Goal: Information Seeking & Learning: Understand process/instructions

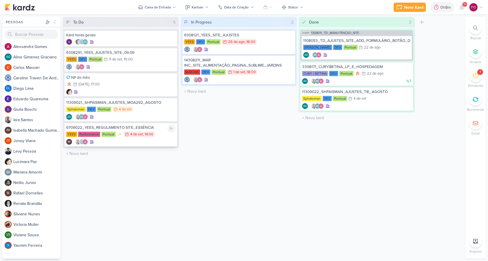
click at [160, 137] on div "YEES Performance Pontual 4/9 [DATE] 14:00" at bounding box center [120, 134] width 109 height 6
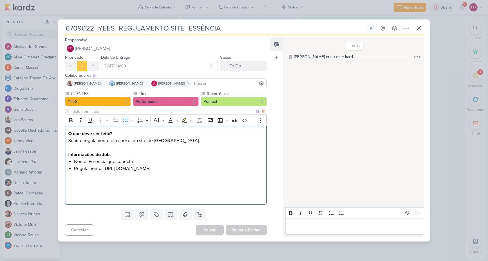
click at [167, 172] on li "Regulamento: [URL][DOMAIN_NAME]" at bounding box center [168, 168] width 189 height 7
click at [106, 172] on li "Regulamento: [URL][DOMAIN_NAME]" at bounding box center [168, 168] width 189 height 7
drag, startPoint x: 74, startPoint y: 171, endPoint x: 238, endPoint y: 171, distance: 164.3
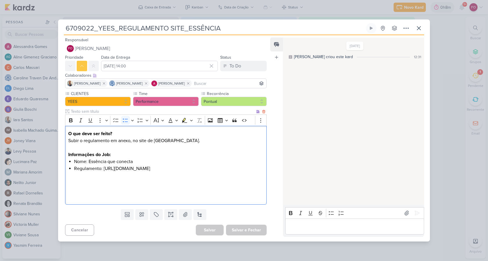
click at [238, 171] on li "Regulamento: [URL][DOMAIN_NAME]" at bounding box center [168, 168] width 189 height 7
copy li "[URL][DOMAIN_NAME]"
click at [417, 25] on icon at bounding box center [418, 28] width 7 height 7
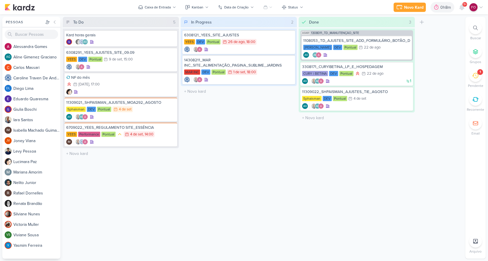
click at [338, 147] on div "Done 3 Mover Para Esquerda Mover Para Direita [GEOGRAPHIC_DATA] AG481 1308011_T…" at bounding box center [356, 138] width 116 height 242
click at [478, 73] on div "1" at bounding box center [480, 72] width 6 height 6
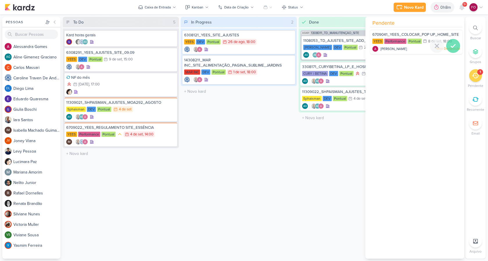
click at [449, 48] on icon at bounding box center [452, 45] width 7 height 7
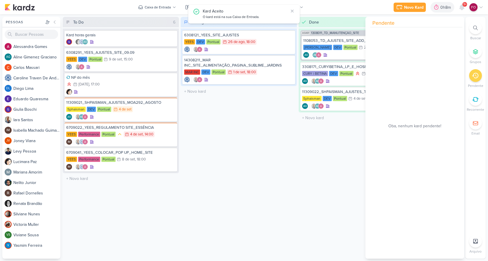
click at [220, 184] on div "In Progress 2 Mover Para Esquerda Mover Para Direita [GEOGRAPHIC_DATA] 6308121_…" at bounding box center [239, 138] width 116 height 242
